Goal: Transaction & Acquisition: Subscribe to service/newsletter

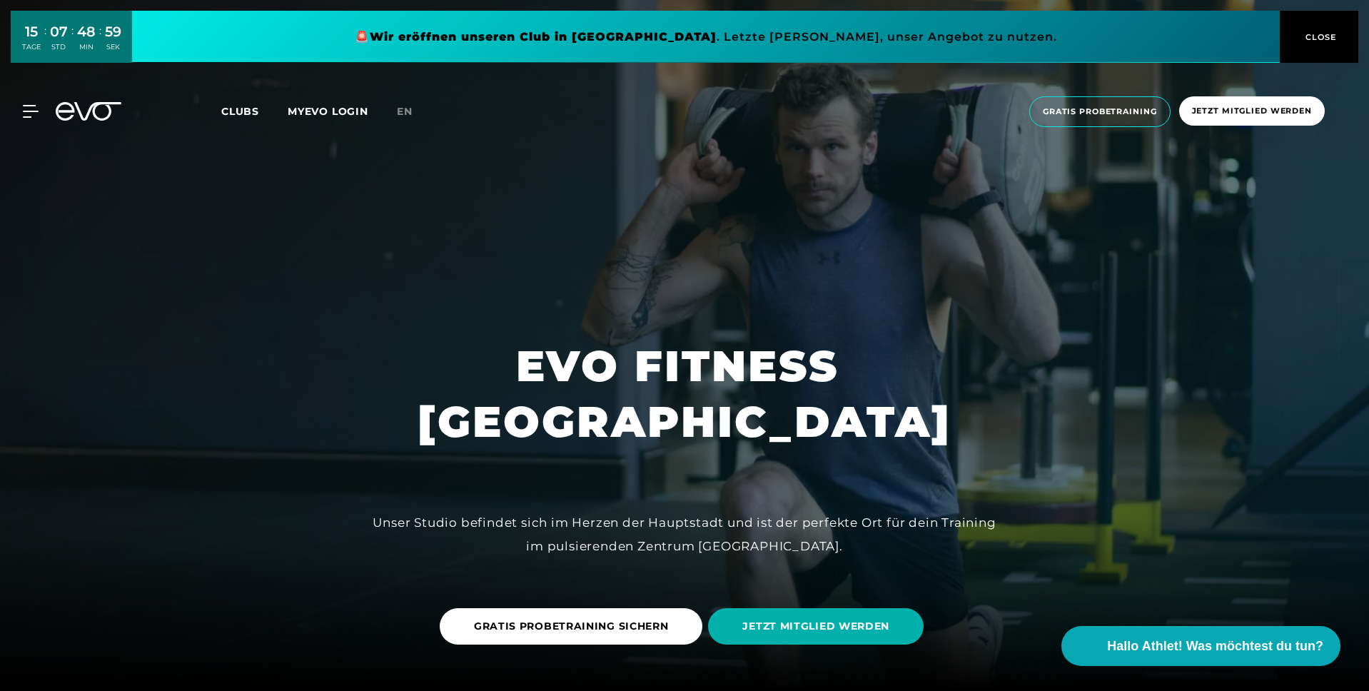
drag, startPoint x: 1315, startPoint y: 24, endPoint x: 975, endPoint y: 65, distance: 342.2
click at [1315, 24] on button "CLOSE" at bounding box center [1319, 37] width 79 height 52
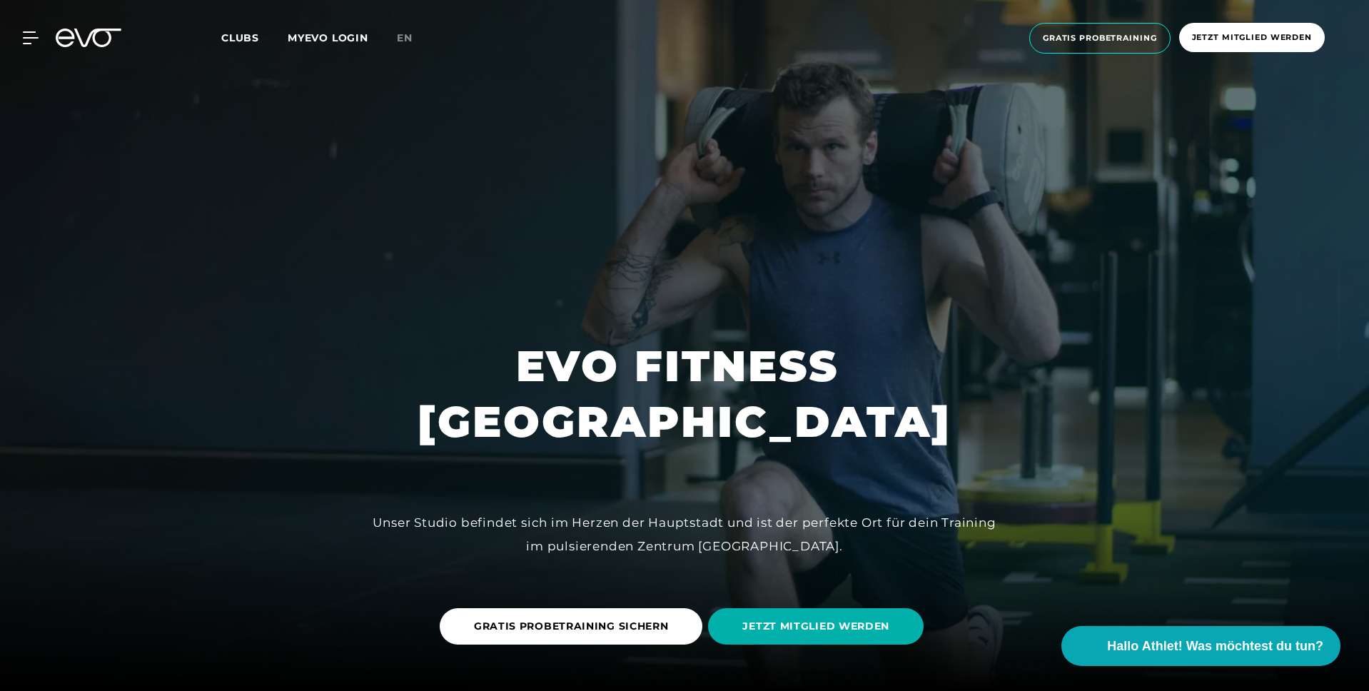
click at [221, 39] on span "Clubs" at bounding box center [240, 37] width 38 height 13
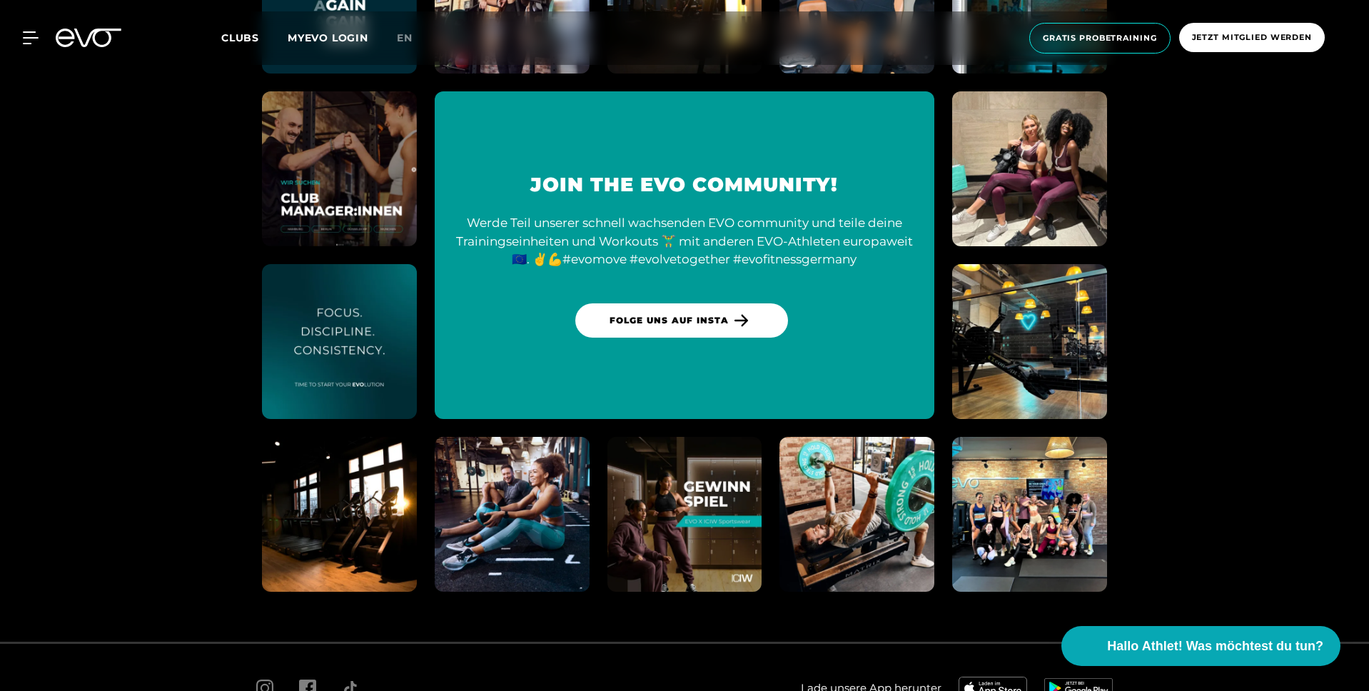
scroll to position [6640, 0]
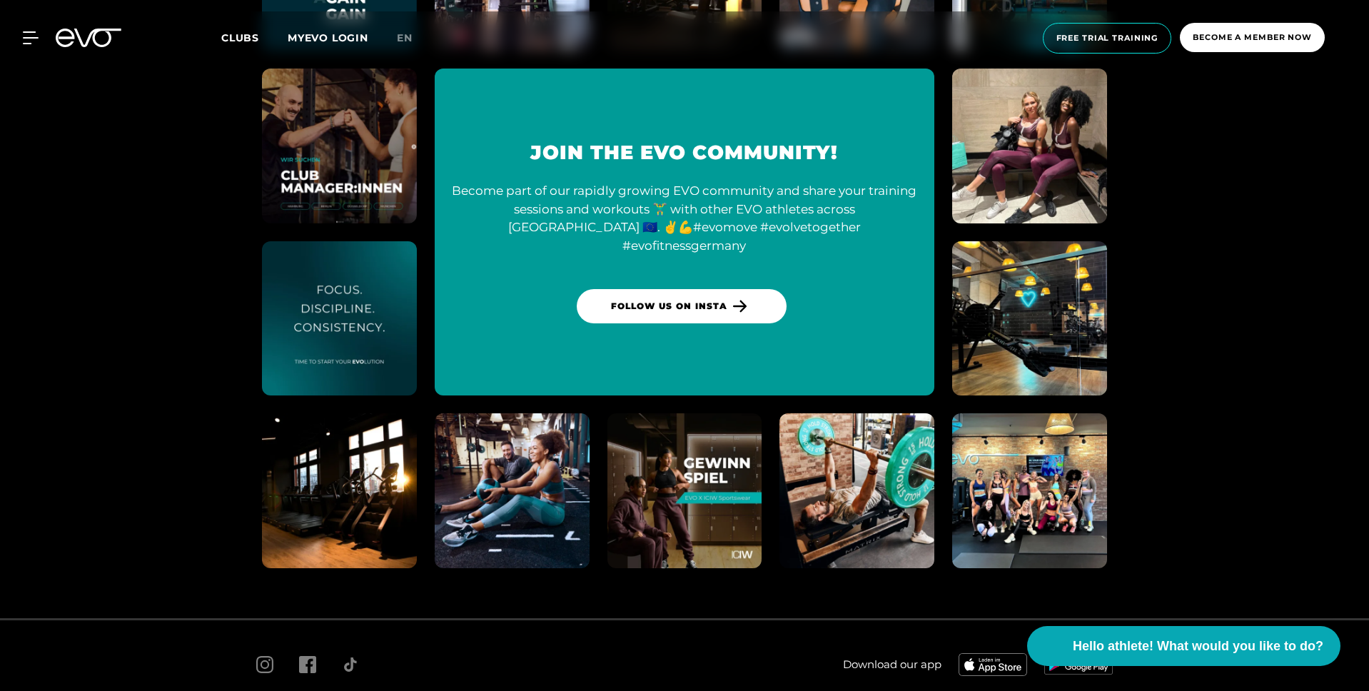
click at [1232, 307] on section "Join the EVO community! Become part of our rapidly growing EVO community and sh…" at bounding box center [684, 232] width 1369 height 772
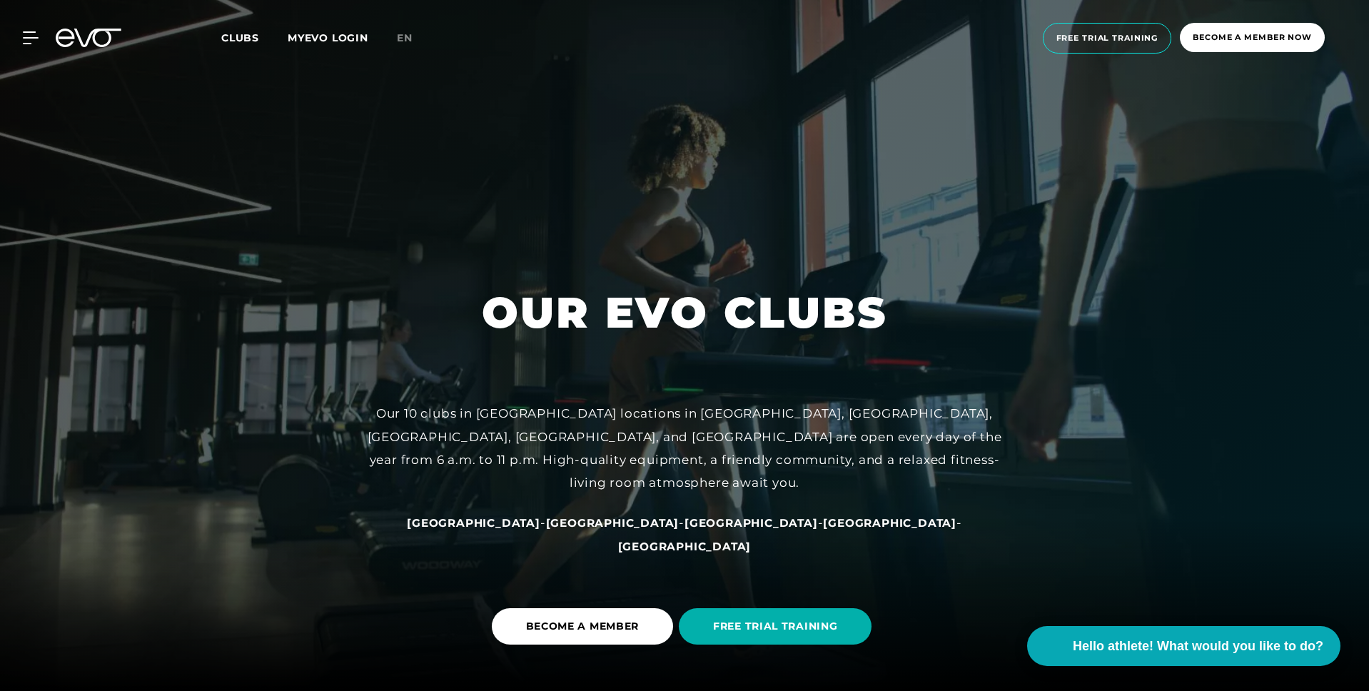
scroll to position [2, 0]
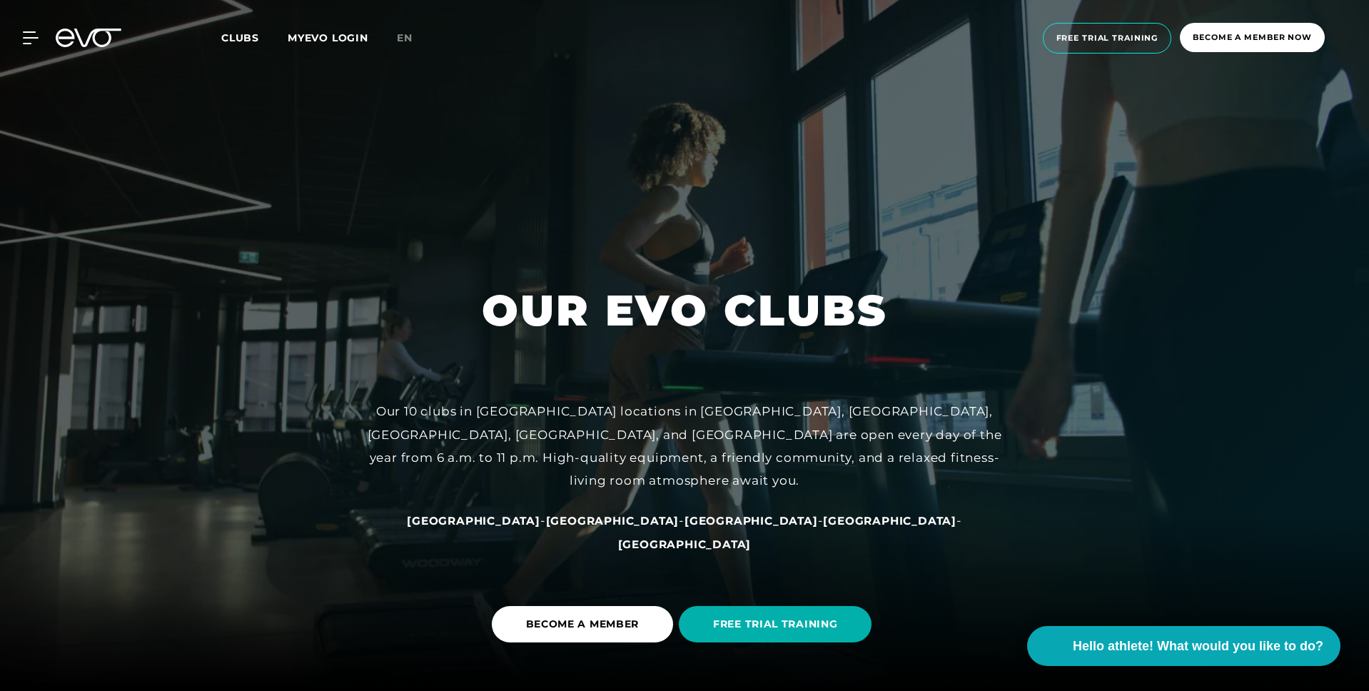
click at [604, 527] on font "[GEOGRAPHIC_DATA]" at bounding box center [612, 521] width 133 height 14
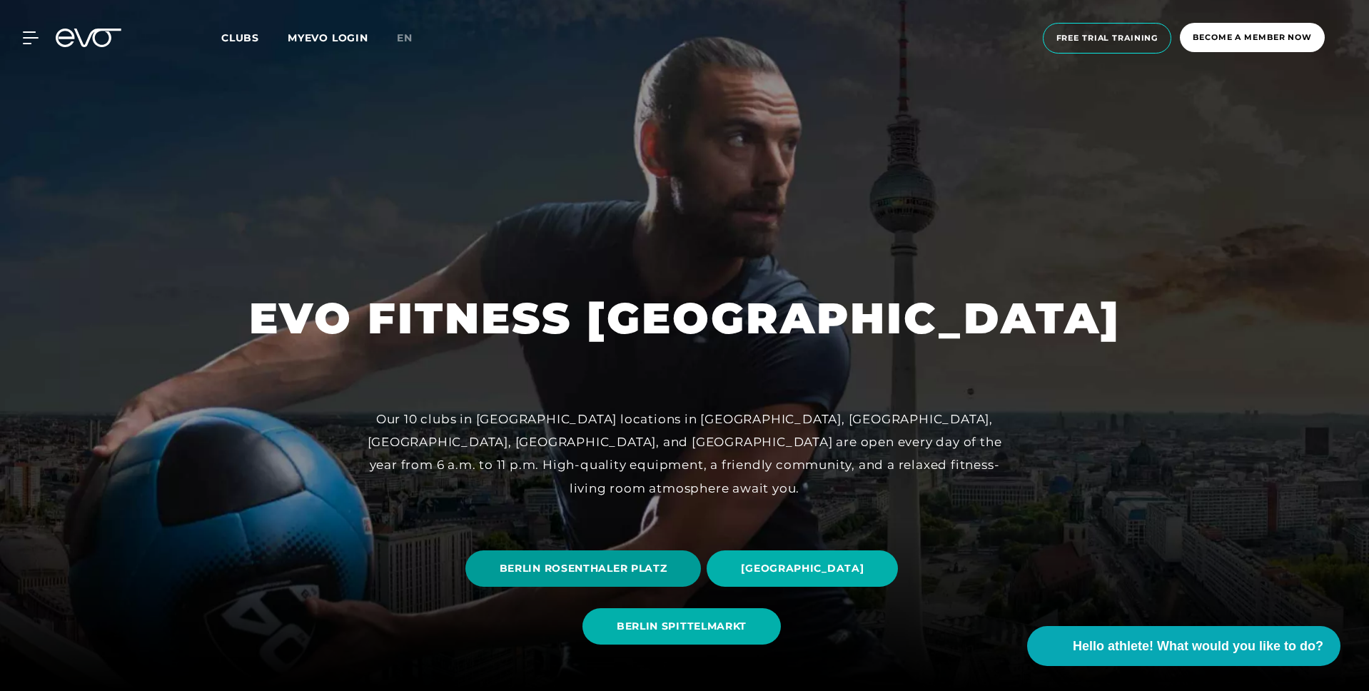
click at [625, 574] on span "BERLIN ROSENTHALER PLATZ" at bounding box center [584, 568] width 168 height 15
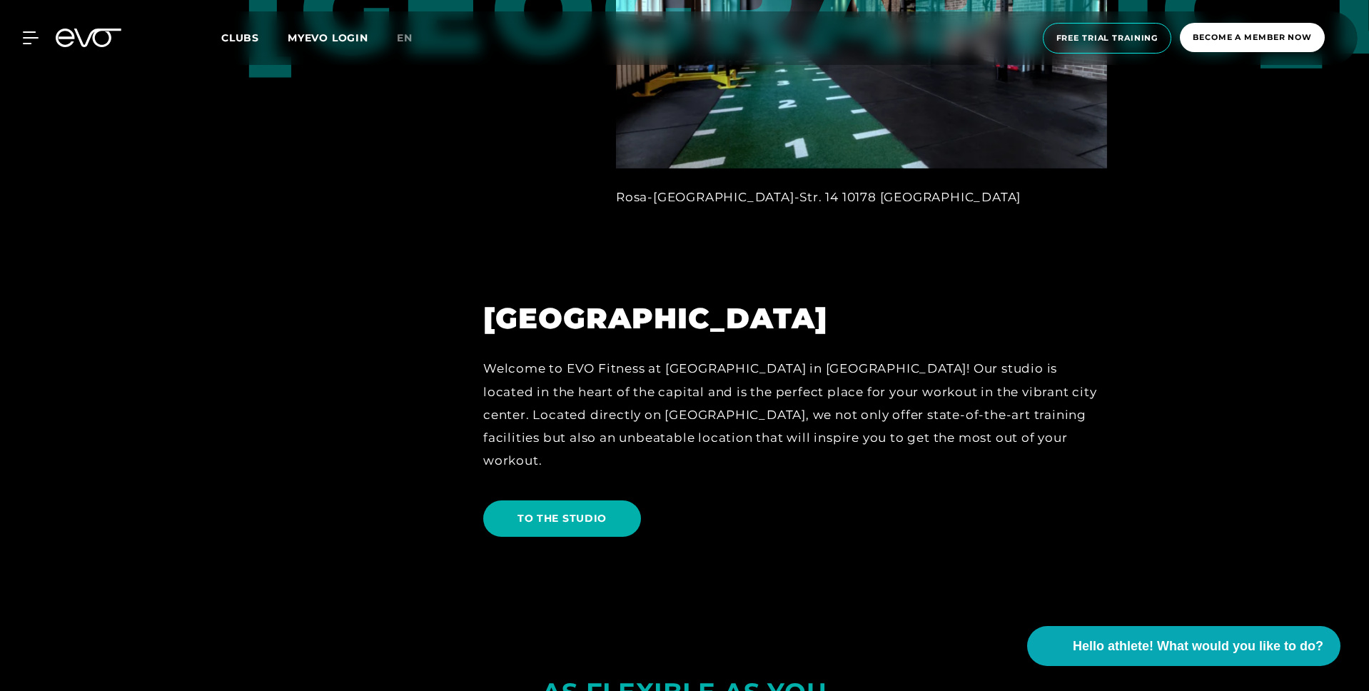
scroll to position [1542, 0]
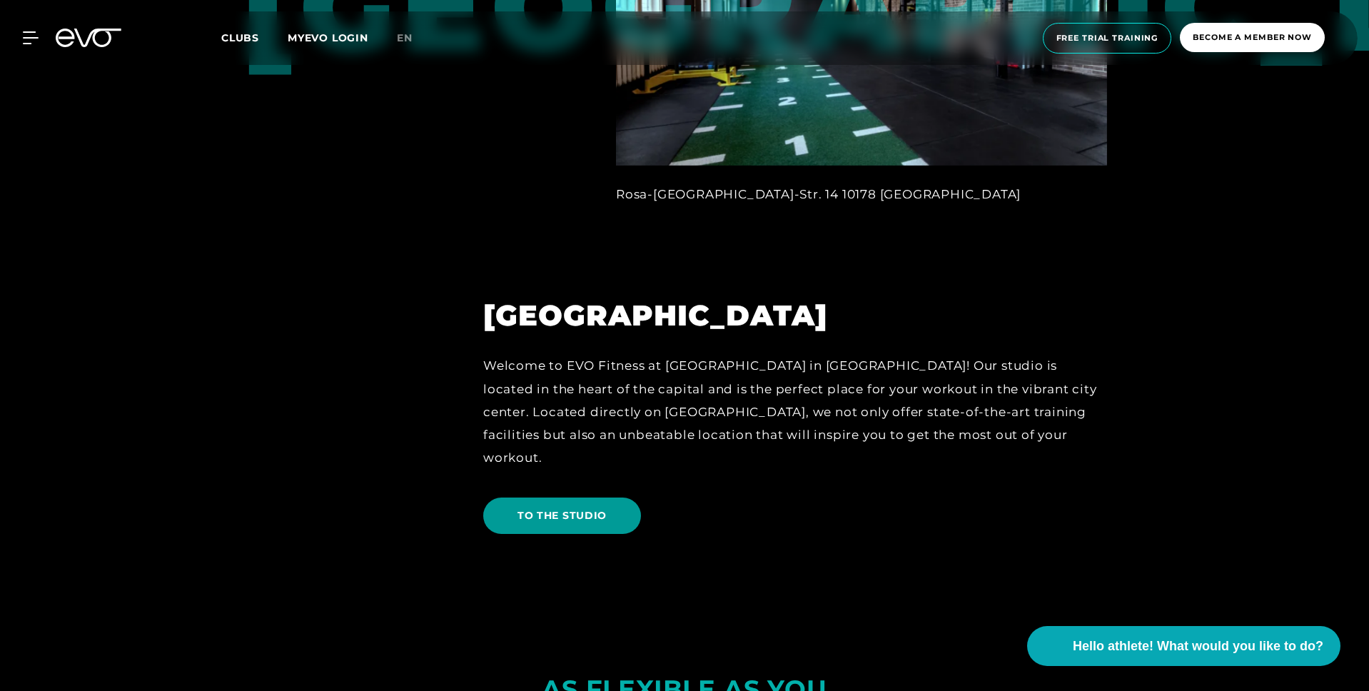
click at [612, 497] on span "TO THE STUDIO" at bounding box center [562, 515] width 158 height 36
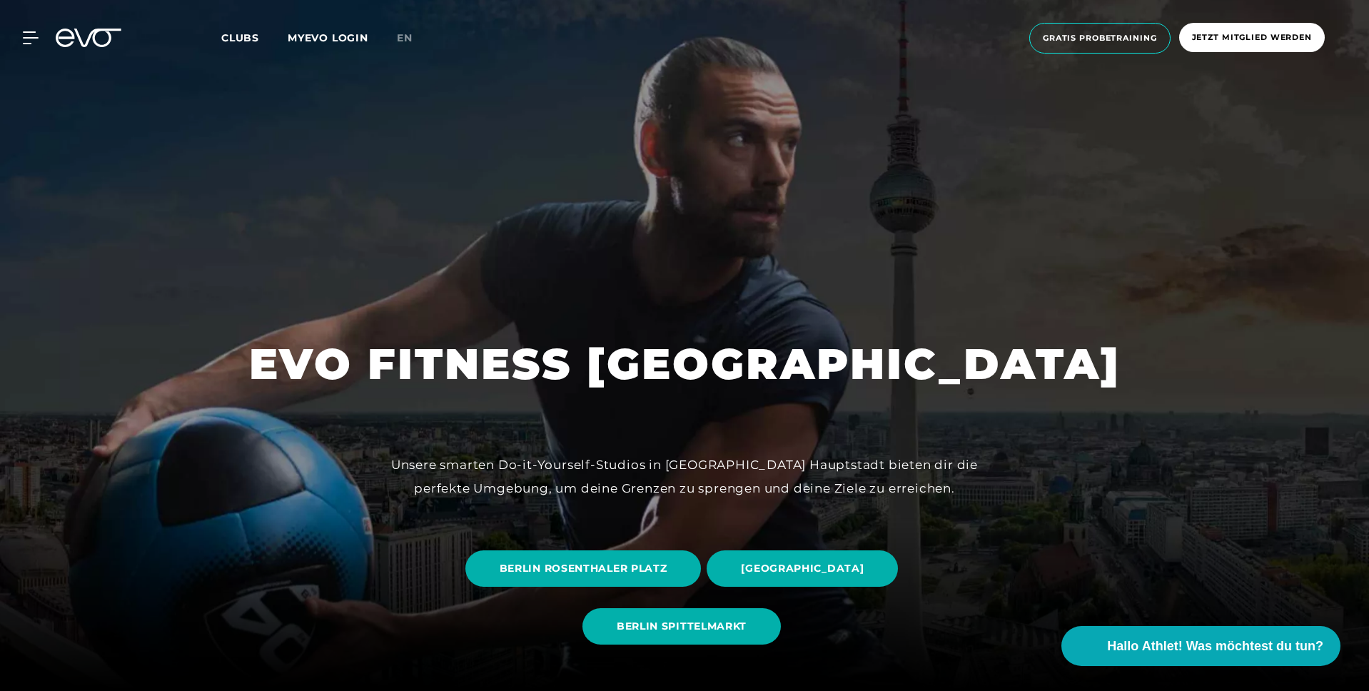
click at [639, 502] on div at bounding box center [684, 345] width 1369 height 691
drag, startPoint x: 617, startPoint y: 557, endPoint x: 632, endPoint y: 560, distance: 15.4
click at [617, 557] on span "BERLIN ROSENTHALER PLATZ" at bounding box center [583, 568] width 236 height 36
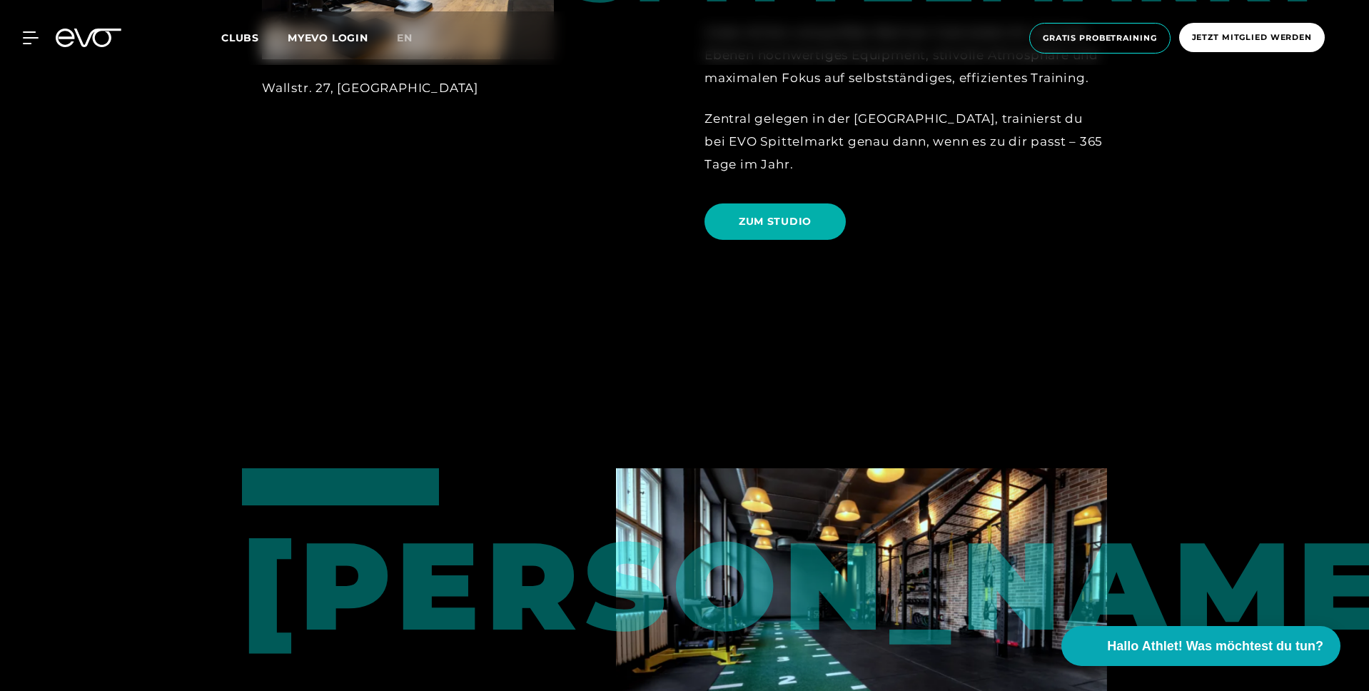
scroll to position [888, 0]
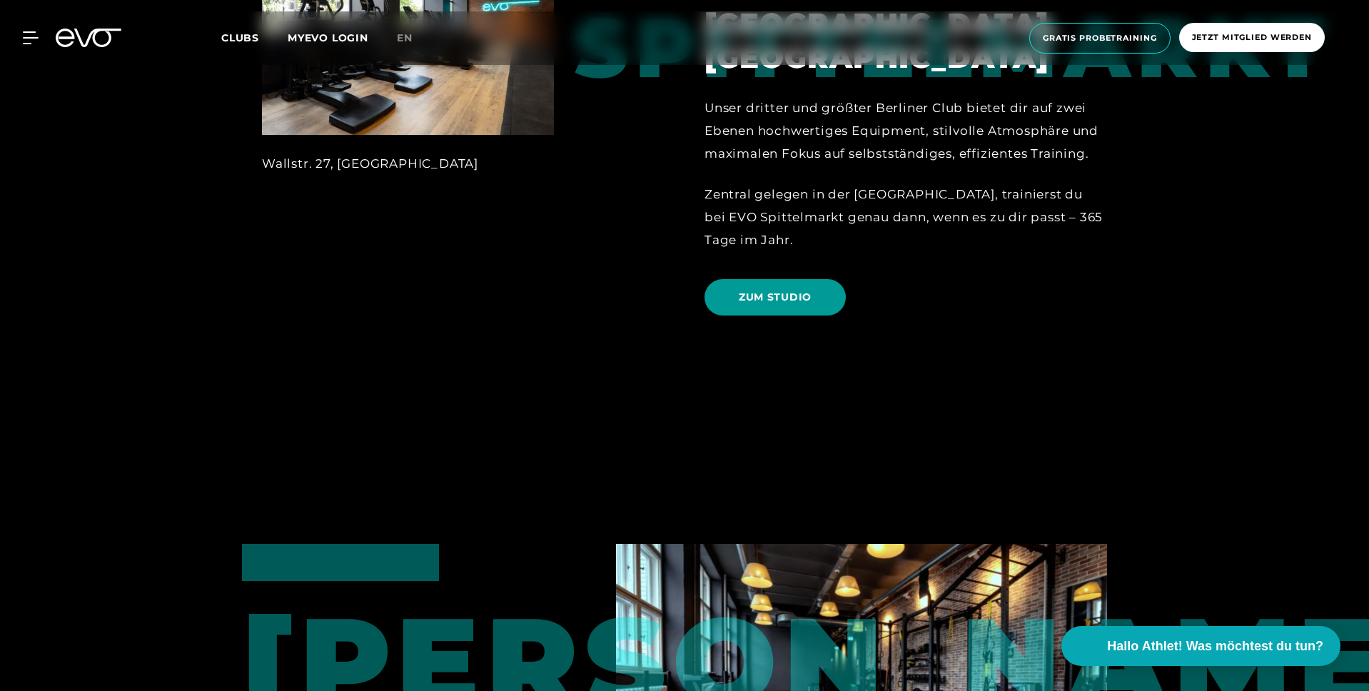
click at [779, 288] on span "ZUM STUDIO" at bounding box center [774, 297] width 141 height 36
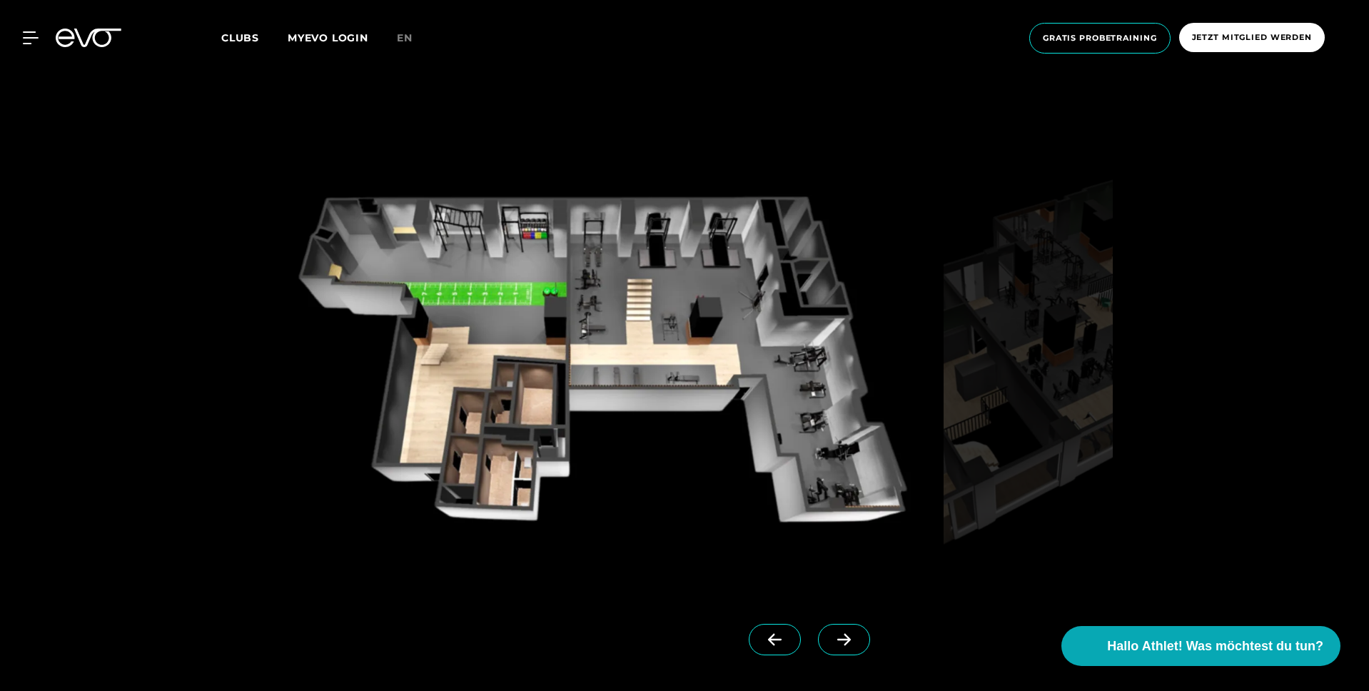
scroll to position [1378, 0]
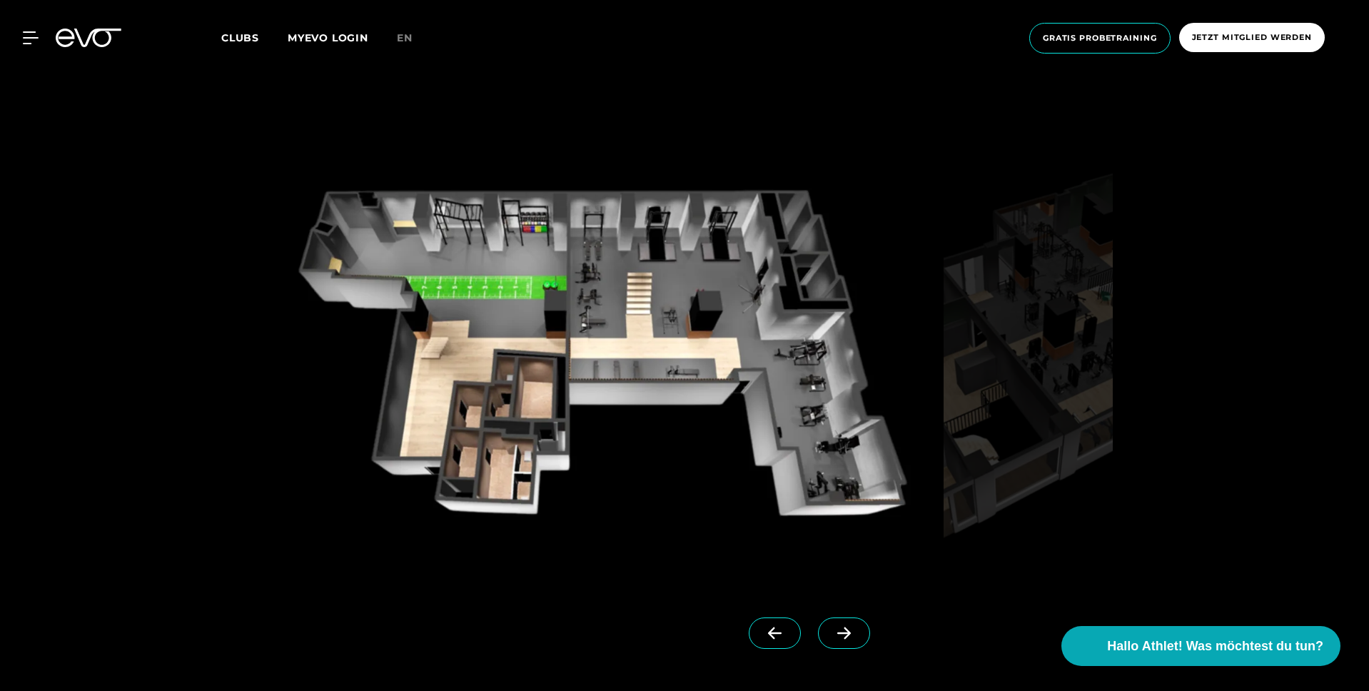
click at [818, 642] on span at bounding box center [844, 632] width 52 height 31
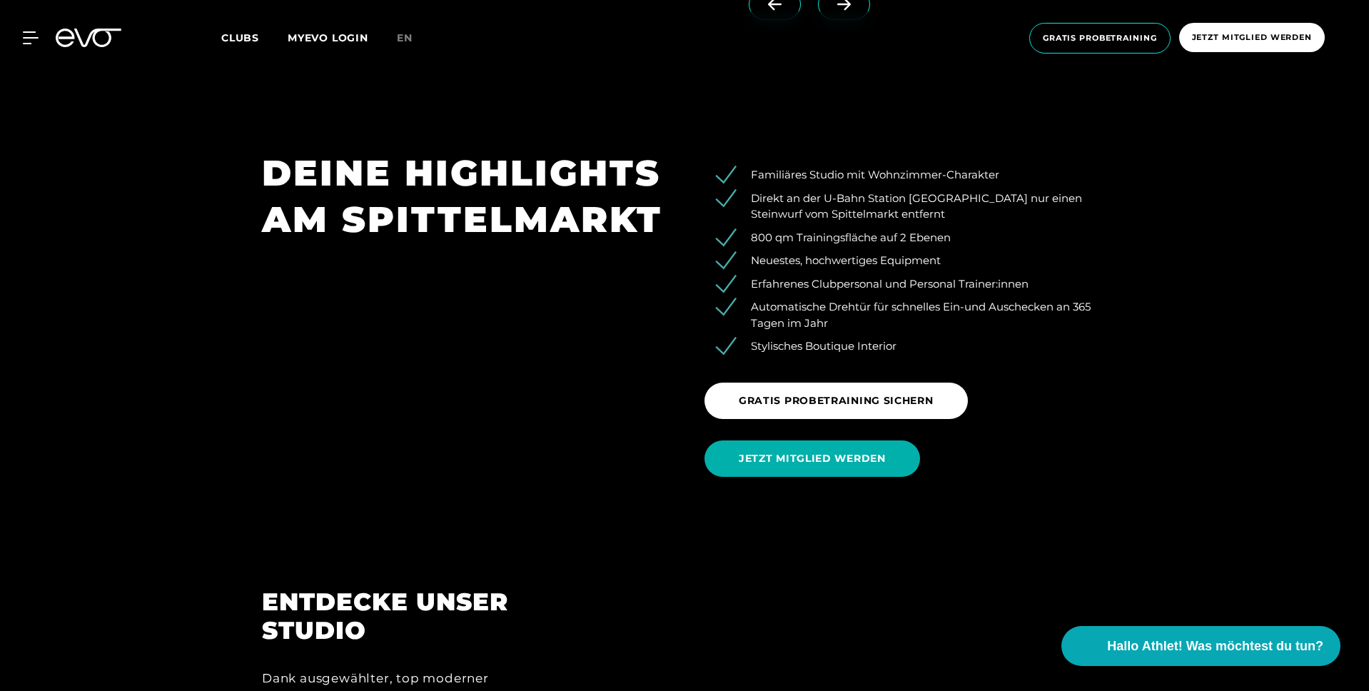
scroll to position [2010, 0]
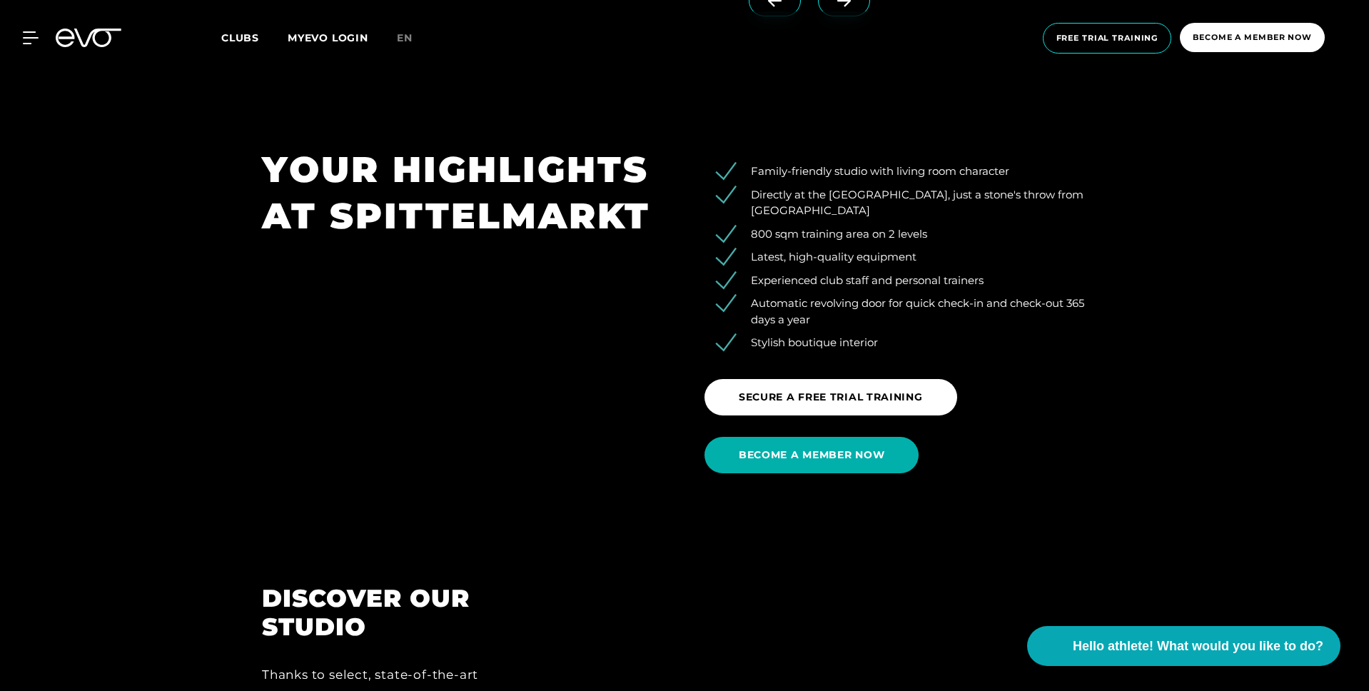
click at [677, 330] on div "YOUR HIGHLIGHTS AT SPITTELMARKT" at bounding box center [463, 315] width 442 height 338
click at [816, 451] on font "BECOME A MEMBER NOW" at bounding box center [812, 454] width 146 height 13
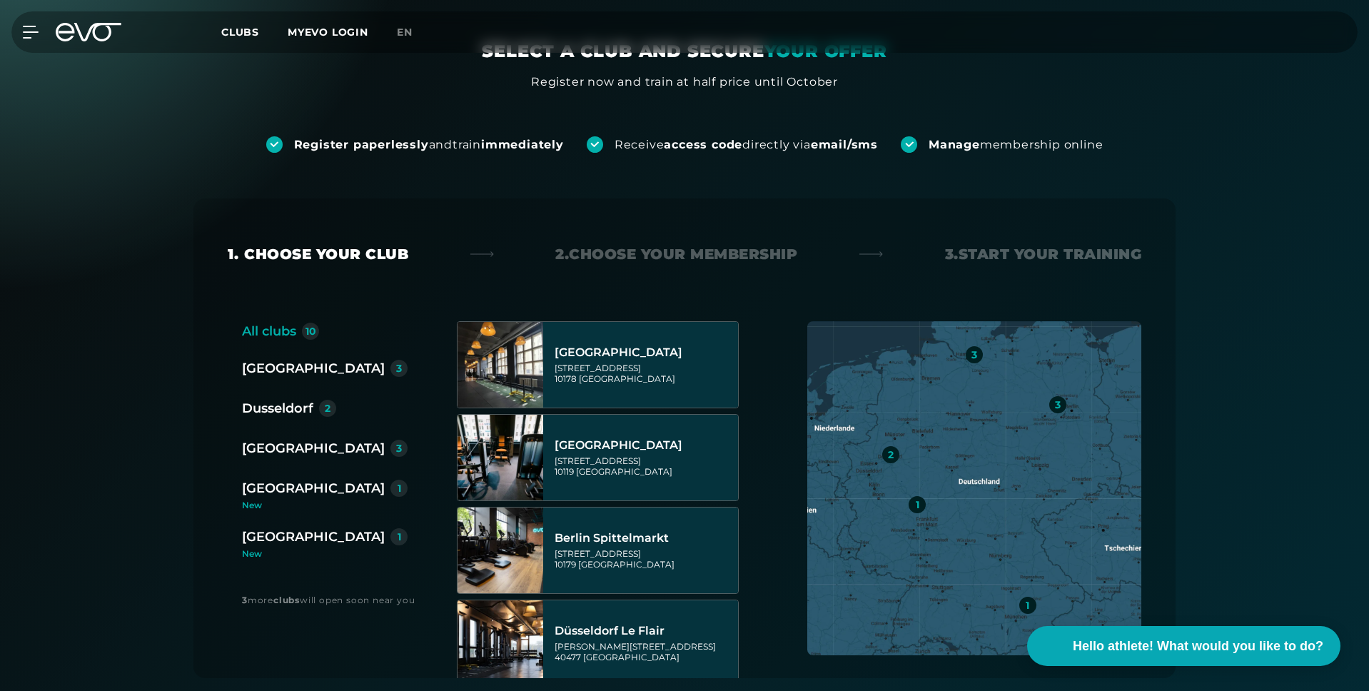
scroll to position [118, 0]
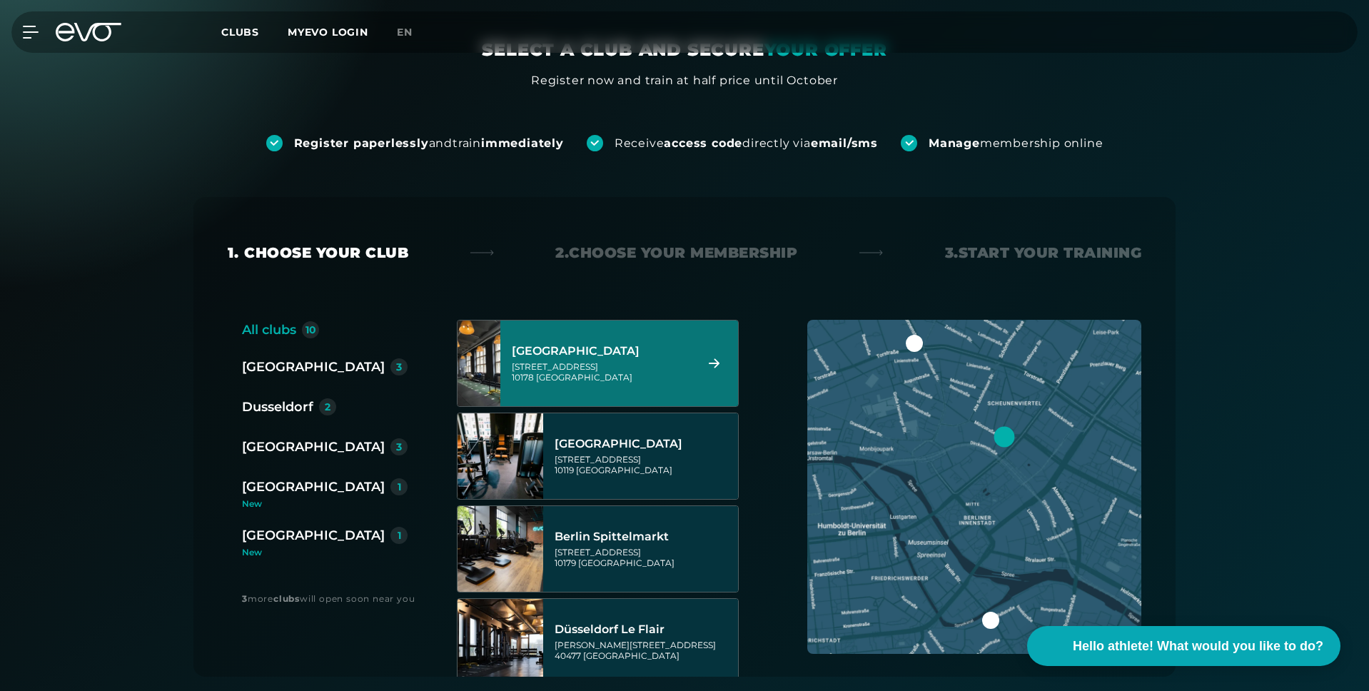
click at [584, 361] on font "[STREET_ADDRESS]" at bounding box center [555, 366] width 86 height 11
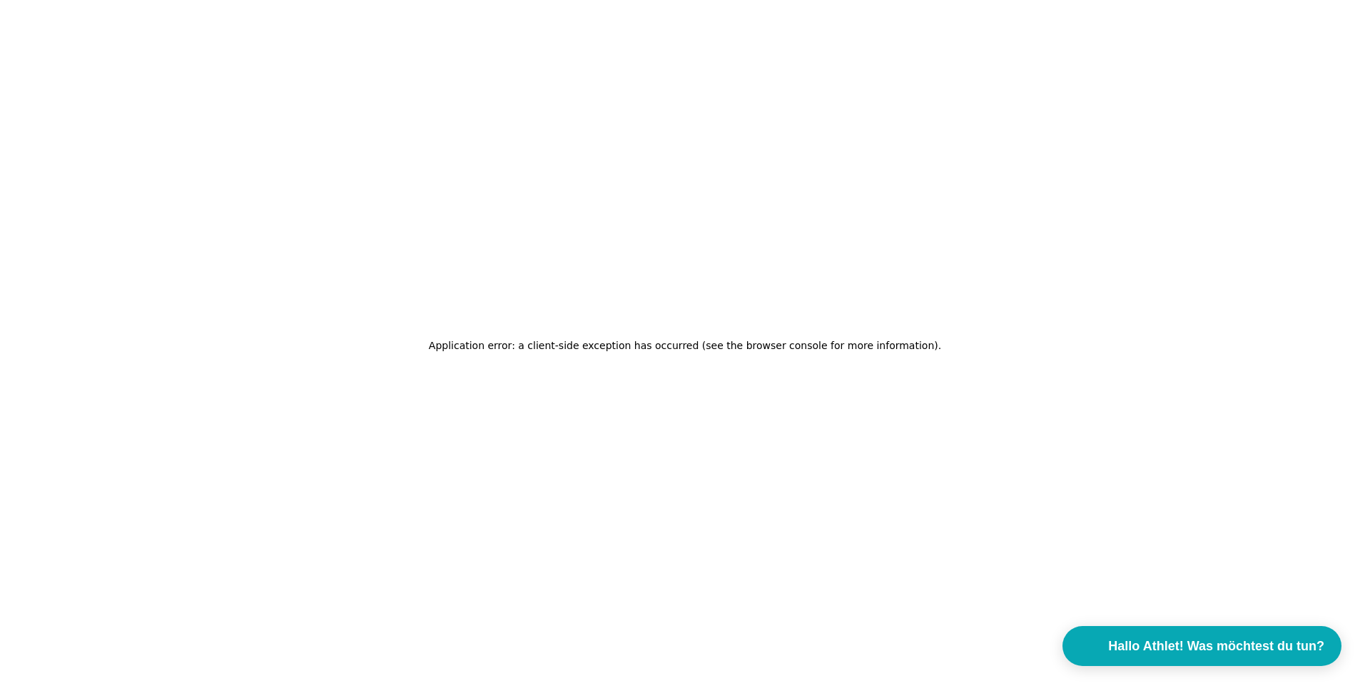
click at [809, 117] on div "Application error: a client-side exception has occurred (see the browser consol…" at bounding box center [685, 345] width 1370 height 691
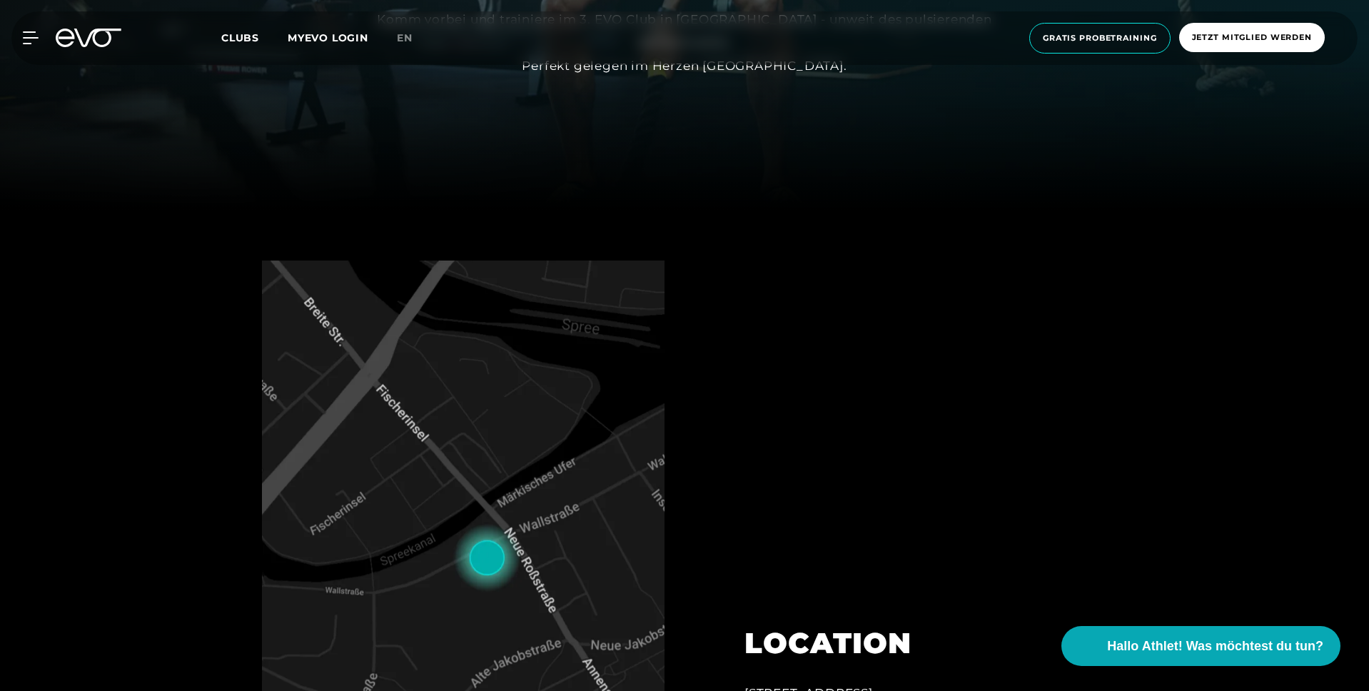
scroll to position [481, 0]
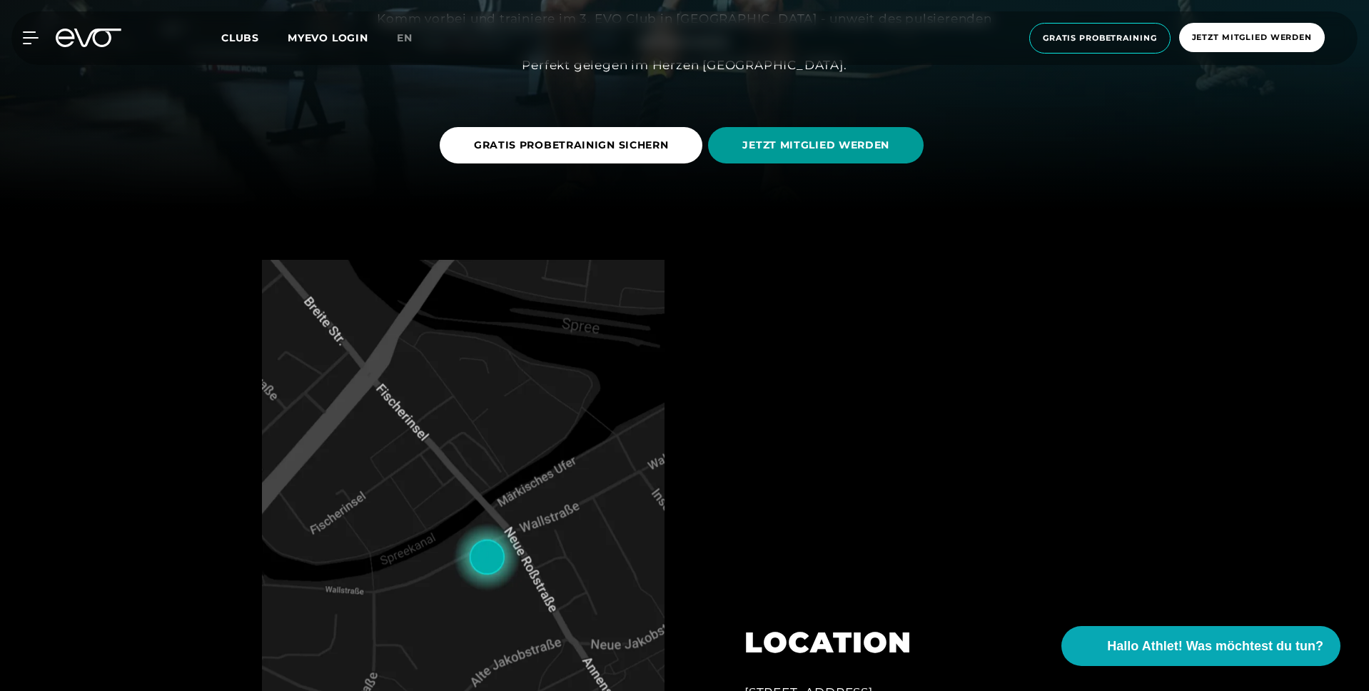
click at [780, 150] on span "JETZT MITGLIED WERDEN" at bounding box center [815, 145] width 147 height 15
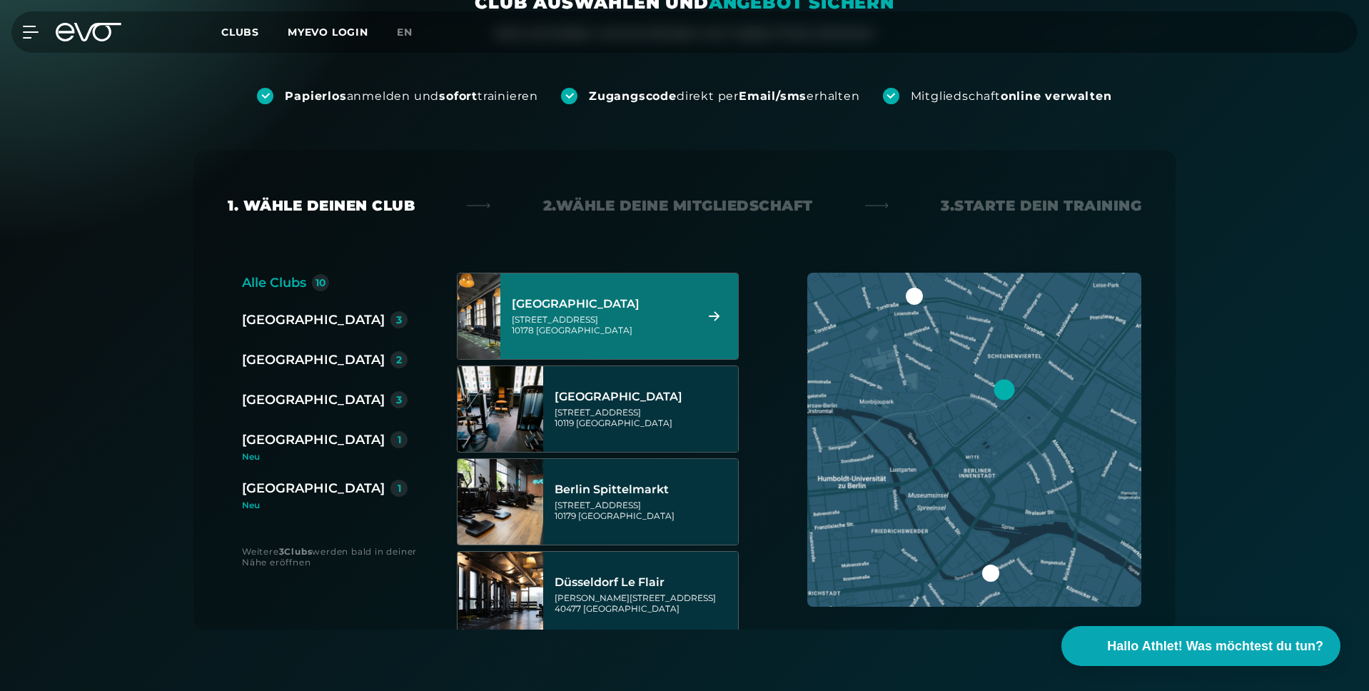
click at [600, 314] on div "[STREET_ADDRESS]" at bounding box center [601, 324] width 179 height 21
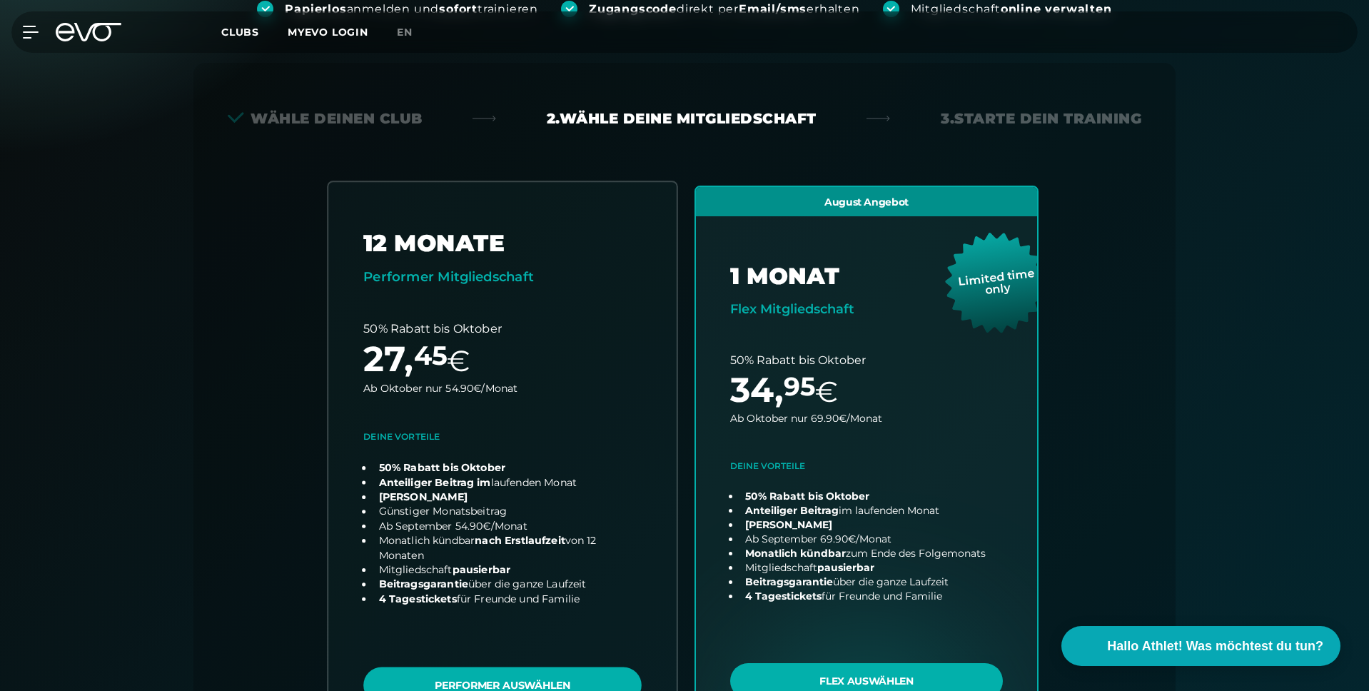
scroll to position [275, 0]
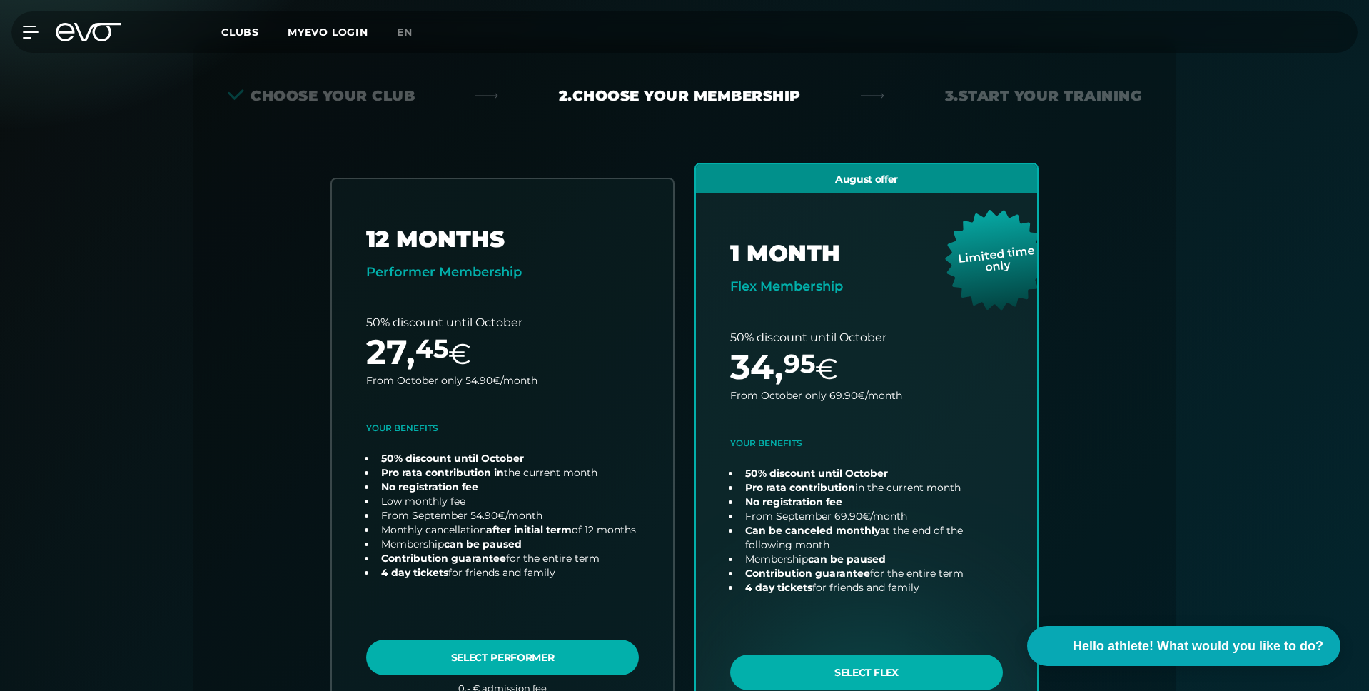
click at [1236, 228] on div "Register paperlessly and train immediately Receive access code directly via ema…" at bounding box center [684, 495] width 1369 height 1127
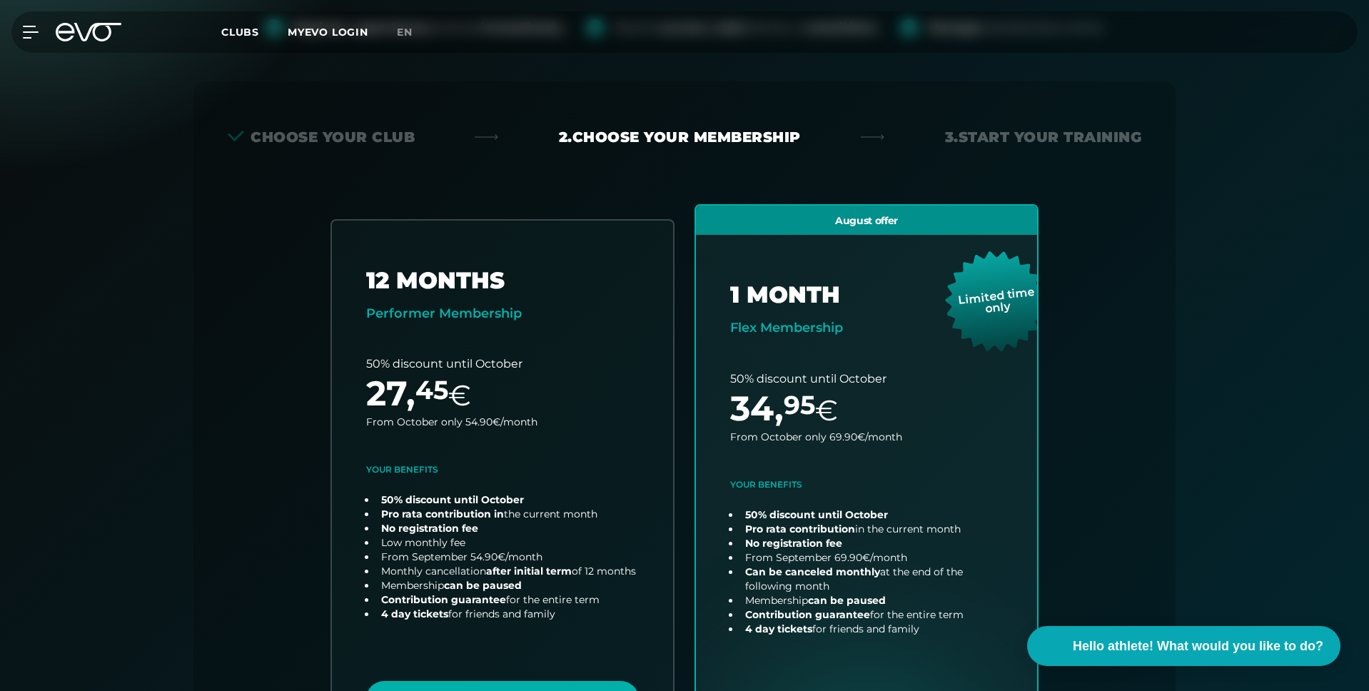
scroll to position [247, 0]
